Goal: Browse casually: Explore the website without a specific task or goal

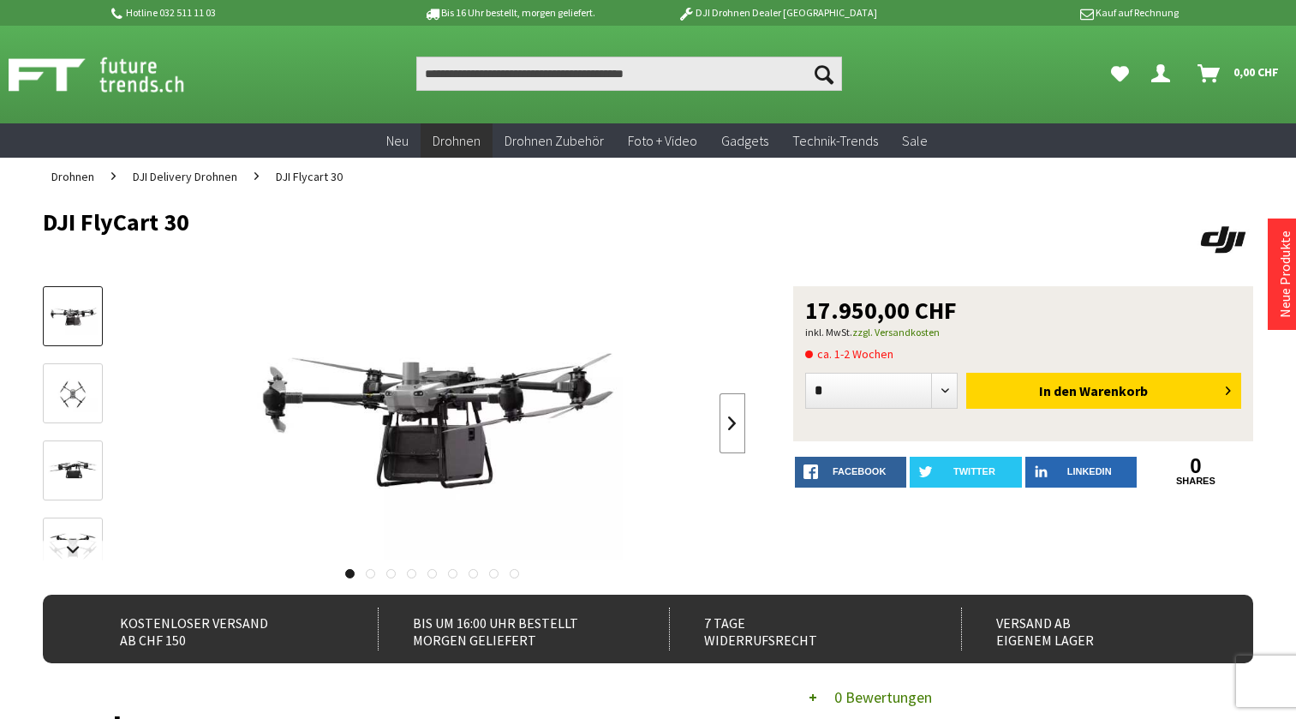
click at [737, 422] on link at bounding box center [732, 423] width 26 height 60
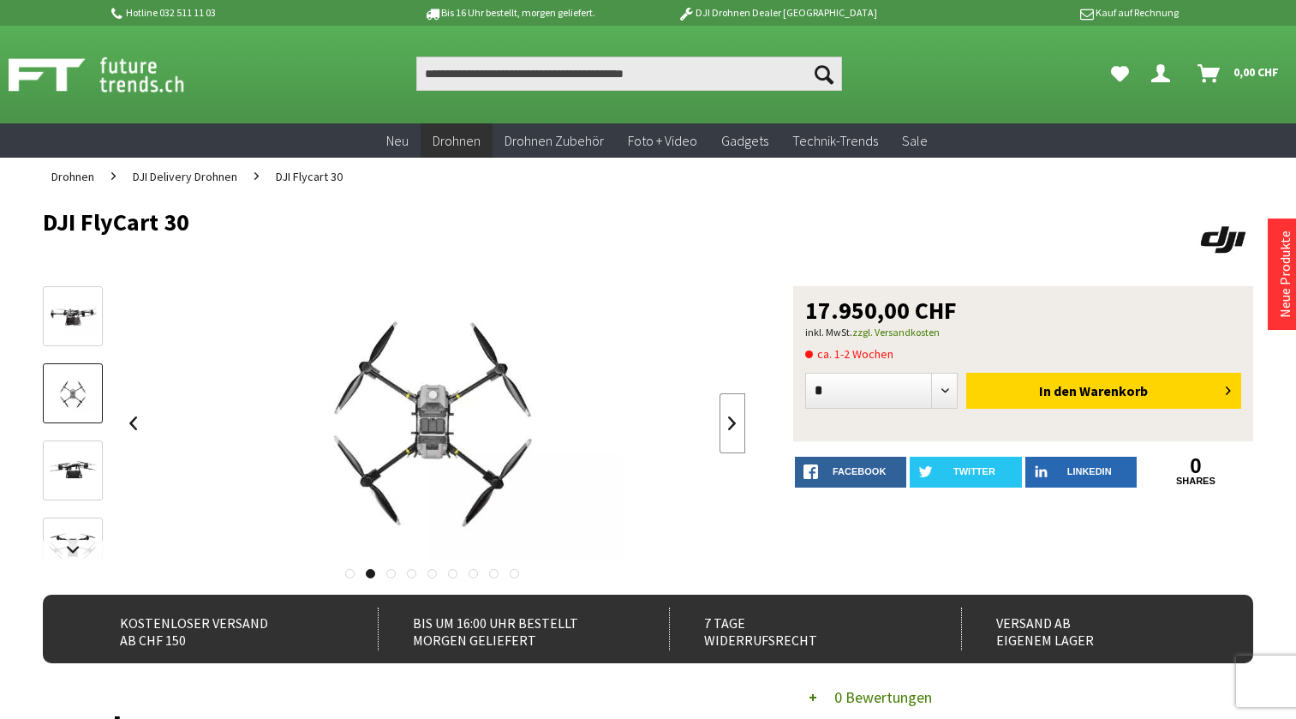
click at [737, 422] on link at bounding box center [732, 423] width 26 height 60
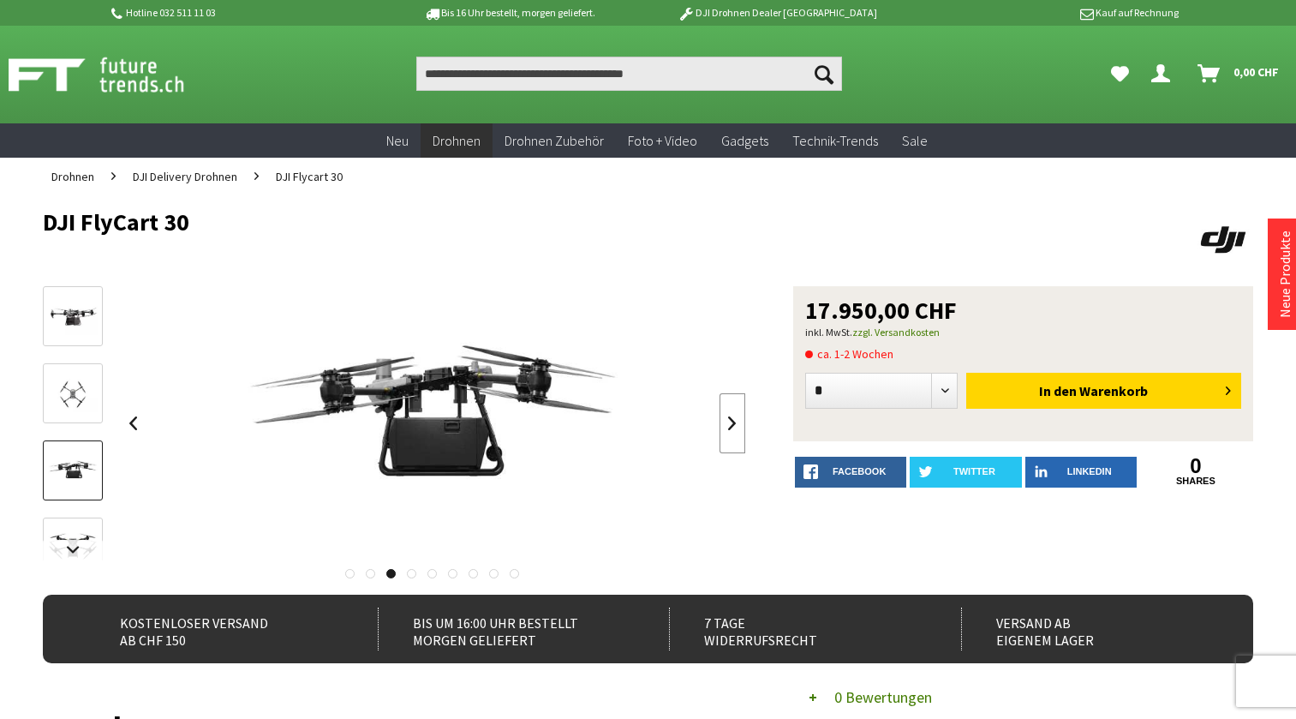
click at [737, 422] on link at bounding box center [732, 423] width 26 height 60
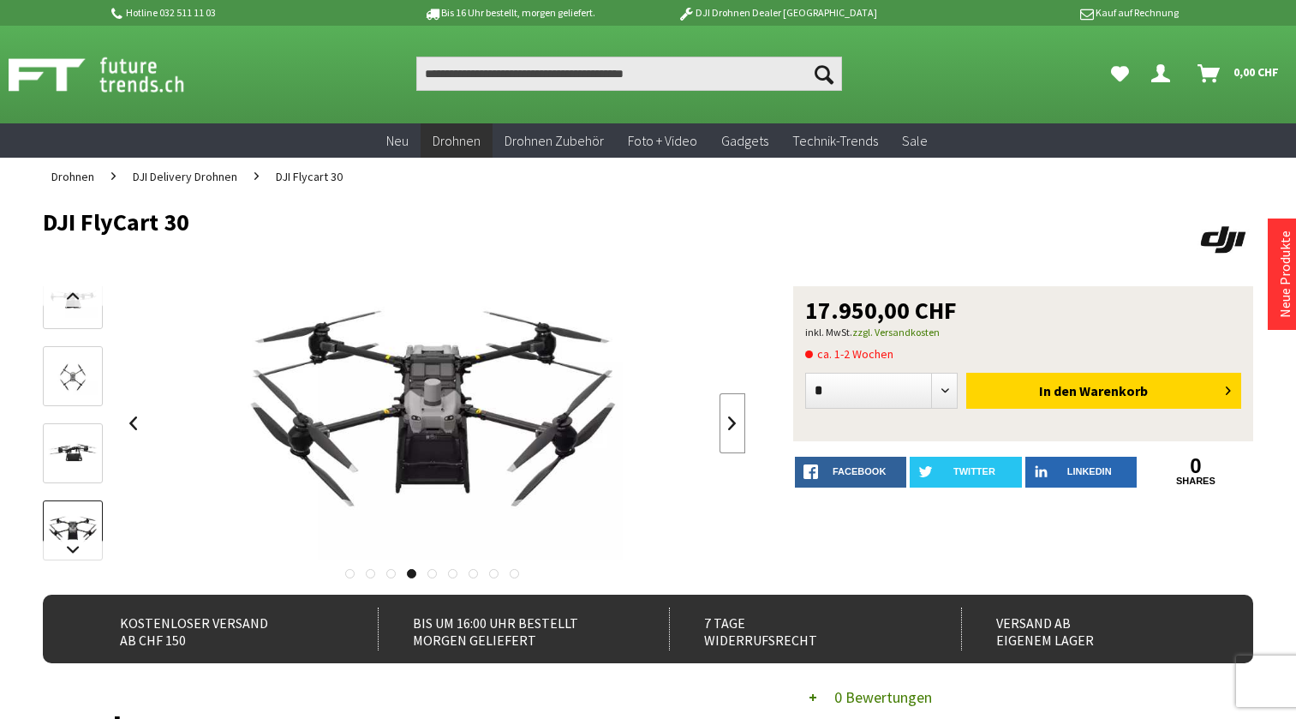
click at [737, 422] on link at bounding box center [732, 423] width 26 height 60
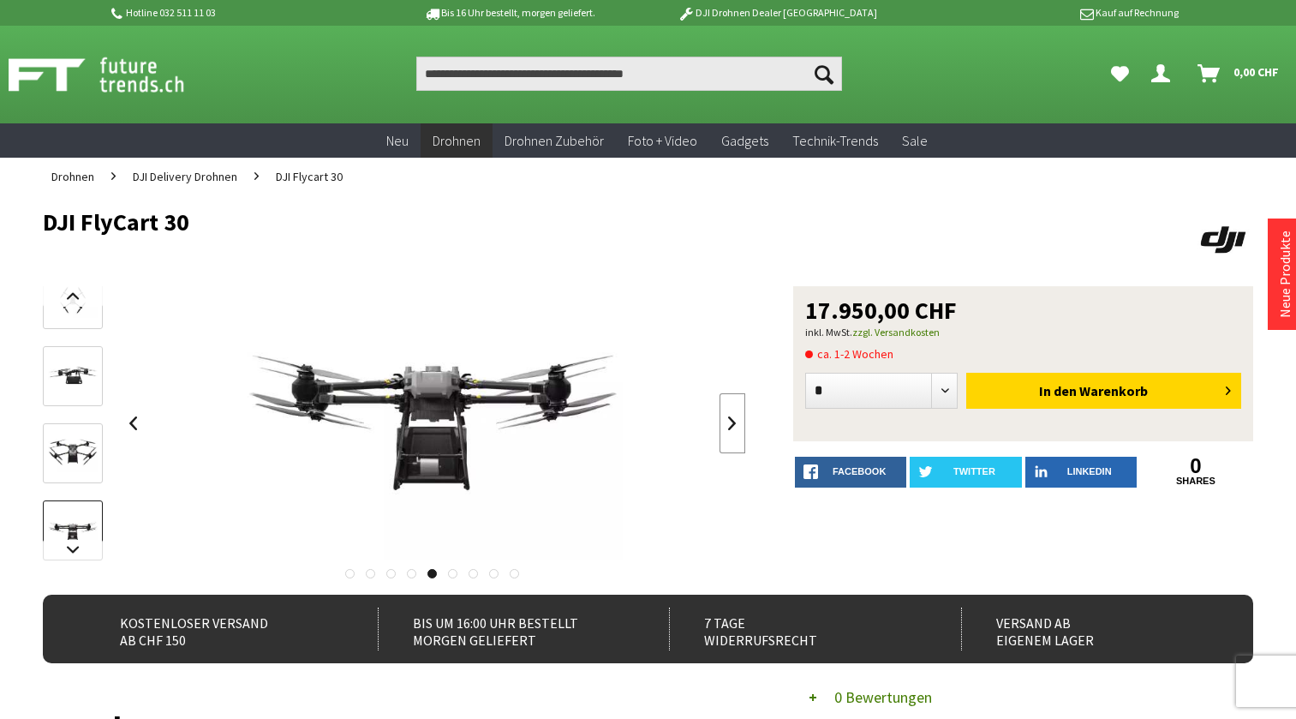
click at [737, 422] on link at bounding box center [732, 423] width 26 height 60
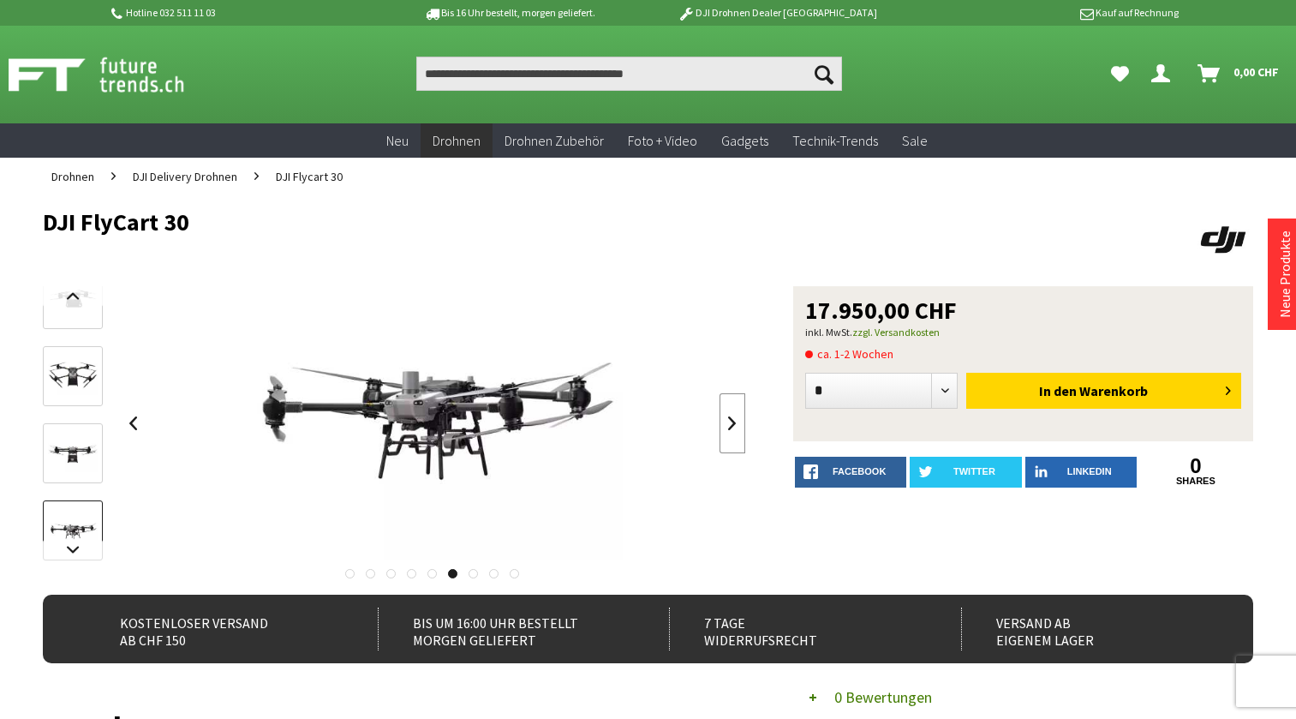
click at [737, 422] on link at bounding box center [732, 423] width 26 height 60
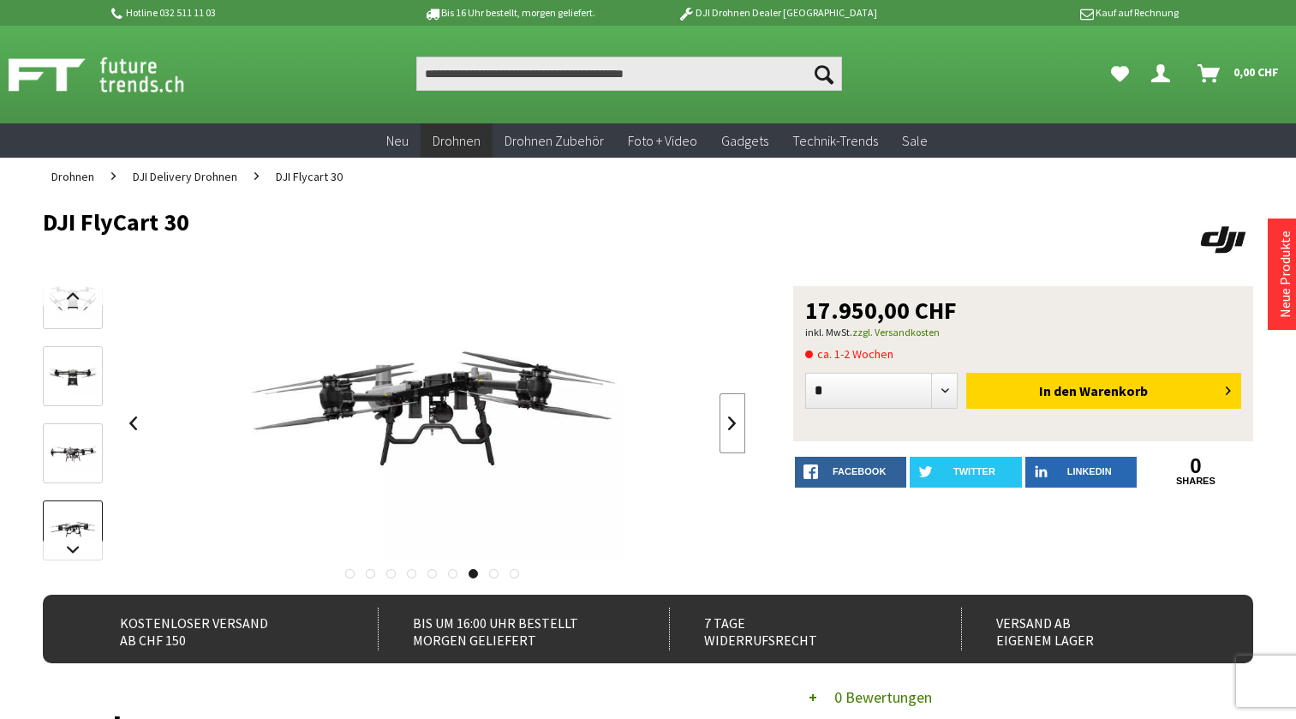
click at [737, 422] on link at bounding box center [732, 423] width 26 height 60
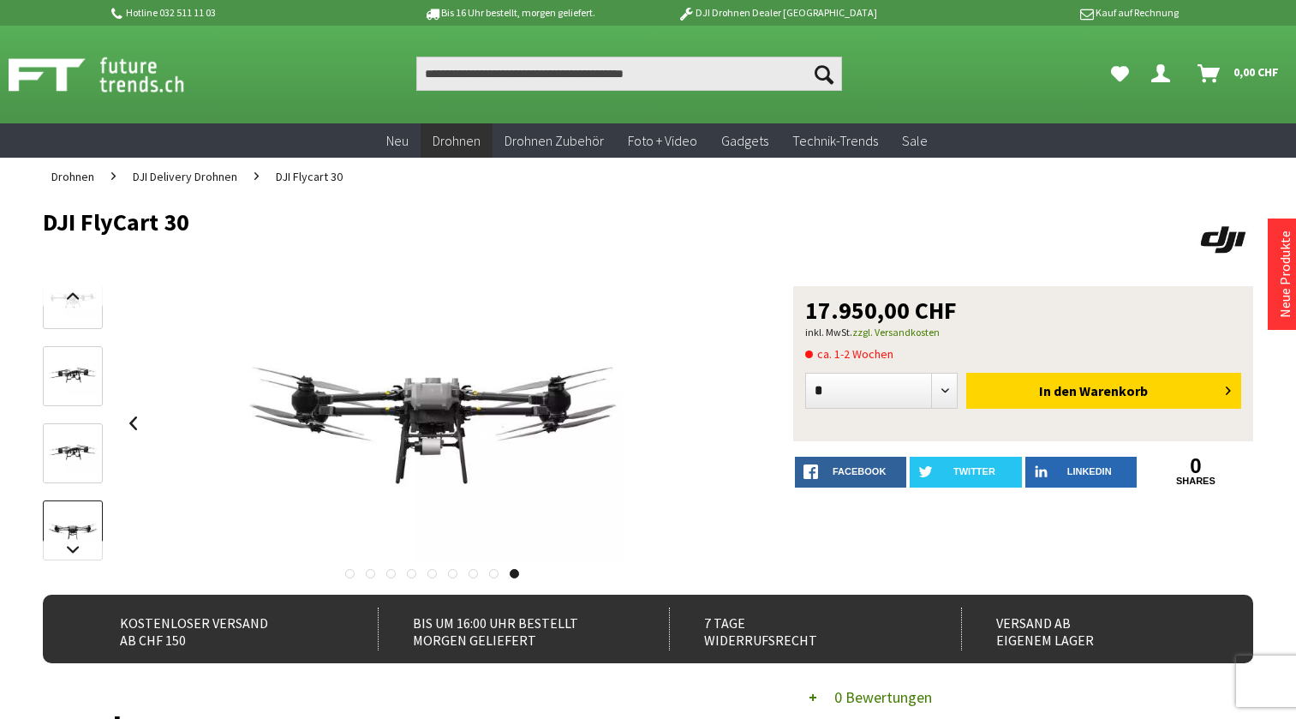
click at [737, 422] on div at bounding box center [432, 423] width 625 height 274
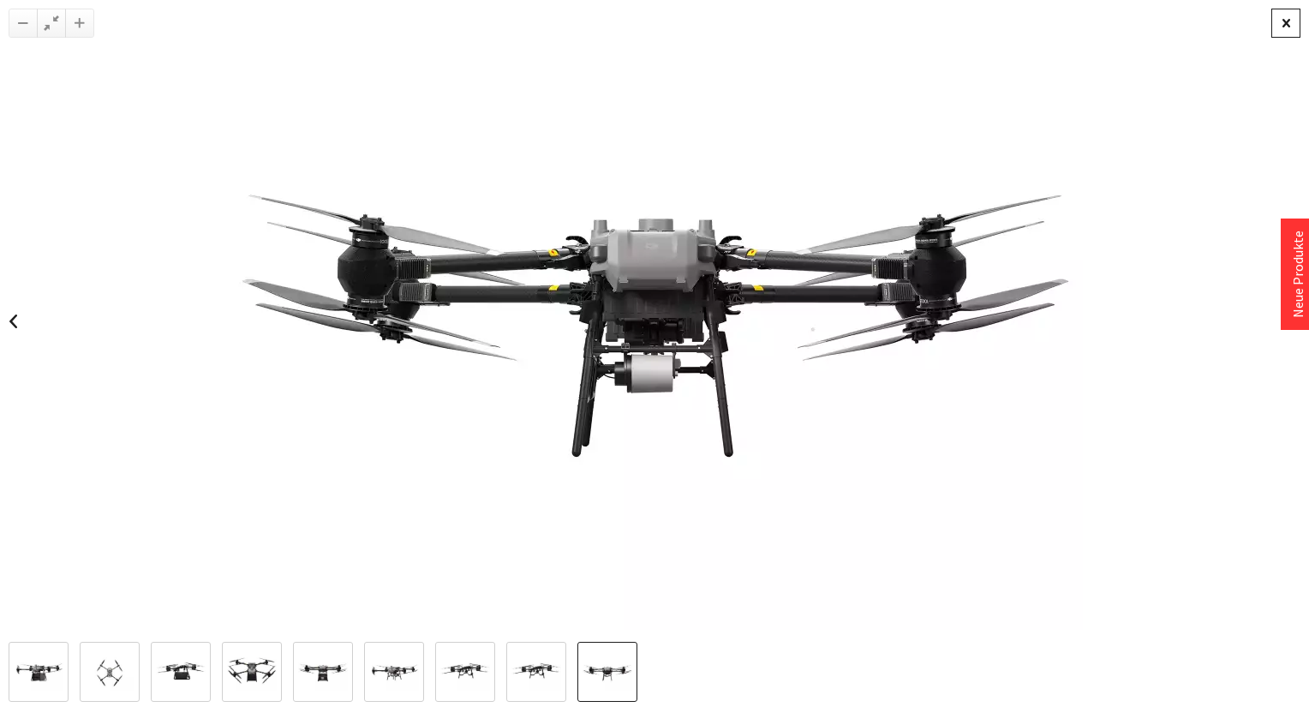
click at [1292, 16] on div at bounding box center [1285, 23] width 29 height 29
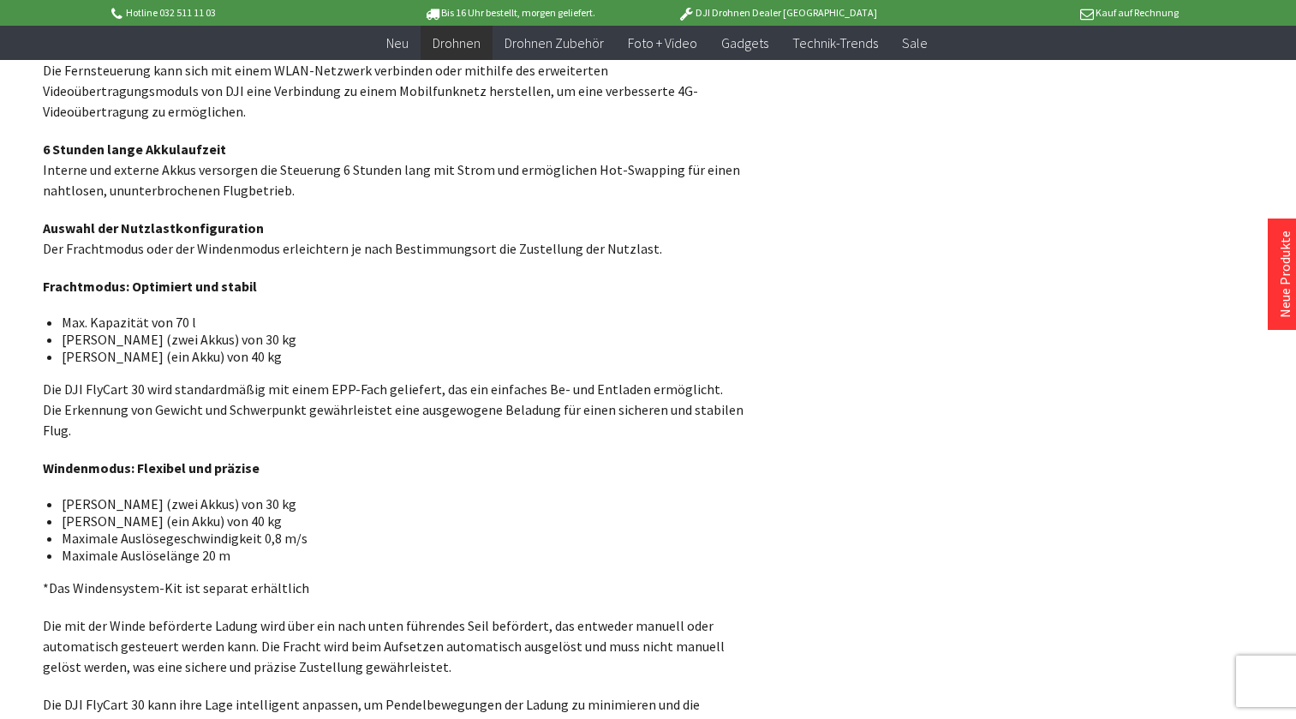
scroll to position [4026, 0]
